Goal: Task Accomplishment & Management: Manage account settings

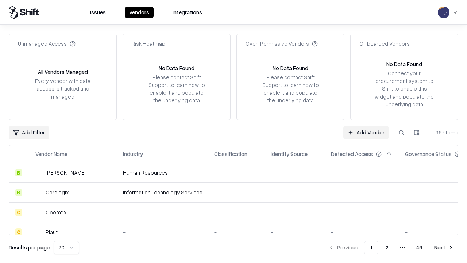
click at [366, 132] on link "Add Vendor" at bounding box center [366, 132] width 46 height 13
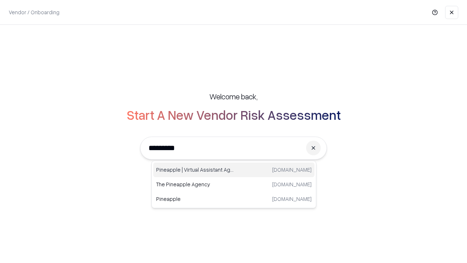
click at [234, 170] on div "Pineapple | Virtual Assistant Agency [DOMAIN_NAME]" at bounding box center [233, 169] width 161 height 15
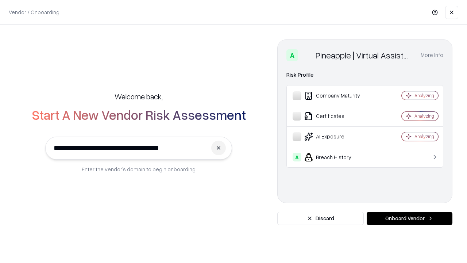
type input "**********"
click at [409, 218] on button "Onboard Vendor" at bounding box center [409, 217] width 86 height 13
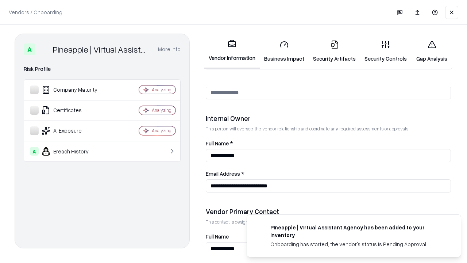
scroll to position [378, 0]
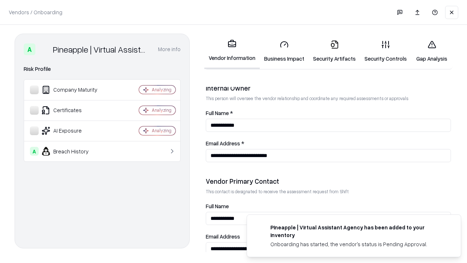
click at [284, 51] on link "Business Impact" at bounding box center [284, 51] width 49 height 34
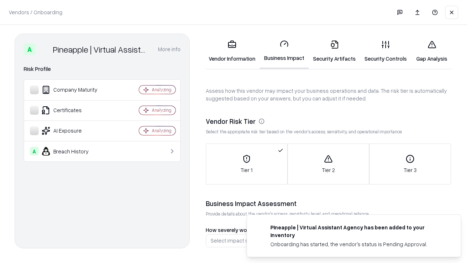
click at [431, 51] on link "Gap Analysis" at bounding box center [431, 51] width 41 height 34
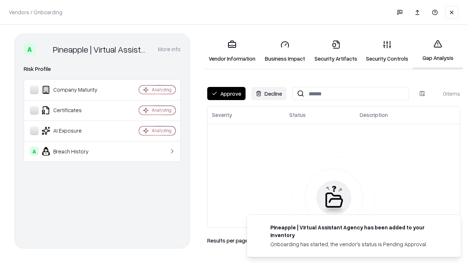
click at [226, 93] on button "Approve" at bounding box center [226, 93] width 38 height 13
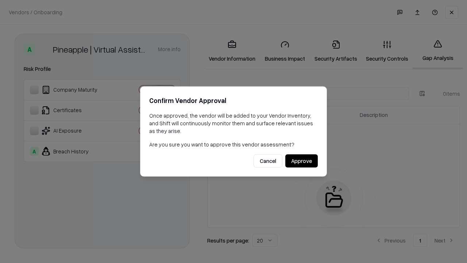
click at [301, 160] on button "Approve" at bounding box center [301, 160] width 32 height 13
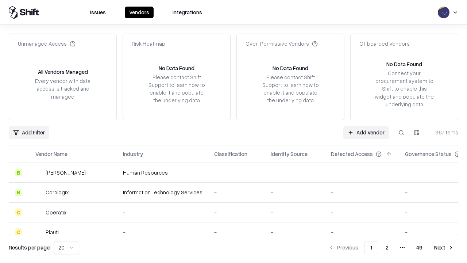
type input "**********"
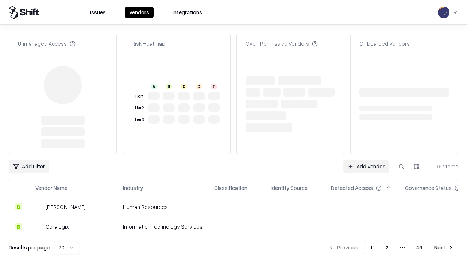
click at [366, 160] on link "Add Vendor" at bounding box center [366, 166] width 46 height 13
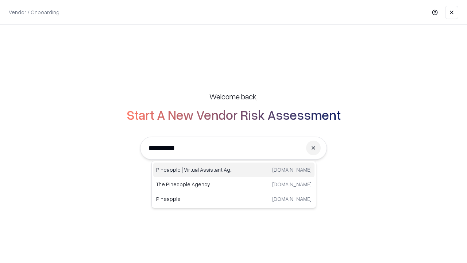
click at [234, 170] on div "Pineapple | Virtual Assistant Agency [DOMAIN_NAME]" at bounding box center [233, 169] width 161 height 15
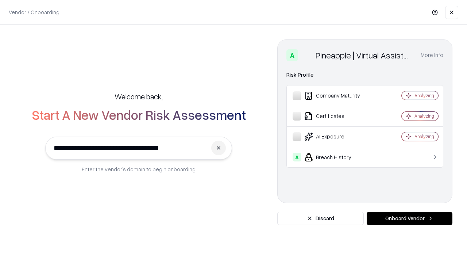
type input "**********"
click at [409, 218] on button "Onboard Vendor" at bounding box center [409, 217] width 86 height 13
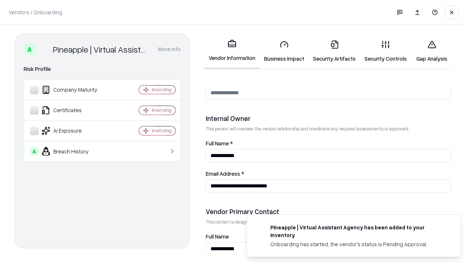
scroll to position [378, 0]
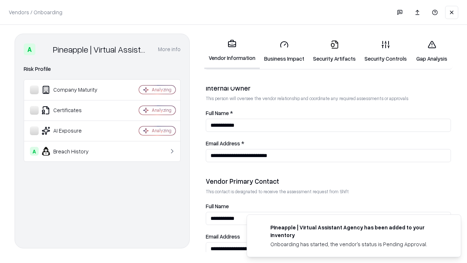
click at [431, 51] on link "Gap Analysis" at bounding box center [431, 51] width 41 height 34
